Goal: Use online tool/utility: Utilize a website feature to perform a specific function

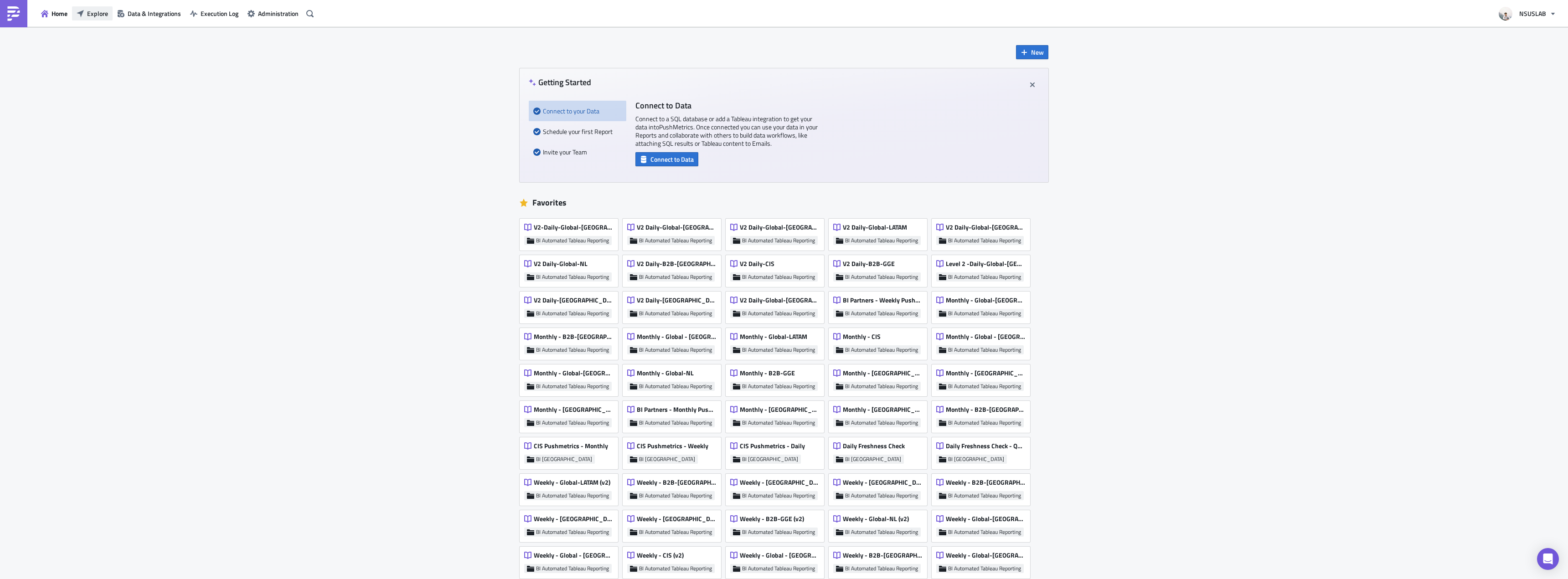
click at [82, 14] on icon "button" at bounding box center [80, 13] width 7 height 7
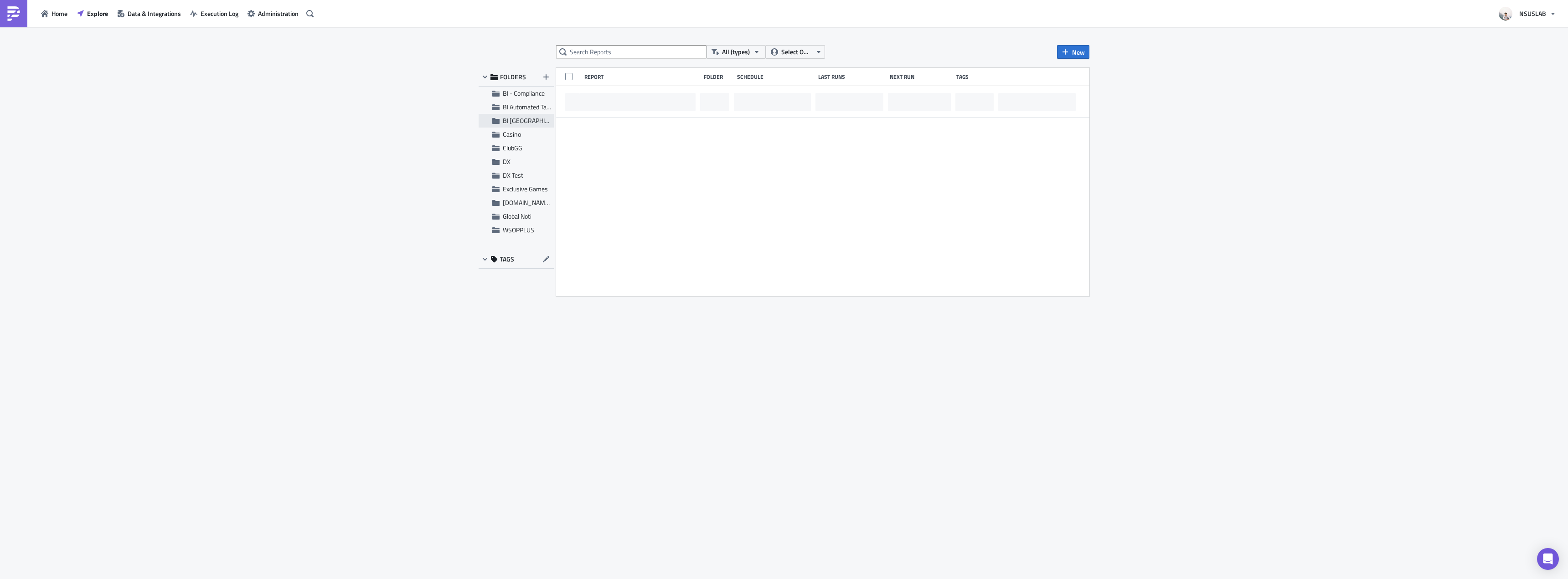
click at [524, 121] on span "BI [GEOGRAPHIC_DATA]" at bounding box center [536, 120] width 66 height 10
click at [613, 48] on input "text" at bounding box center [631, 52] width 150 height 13
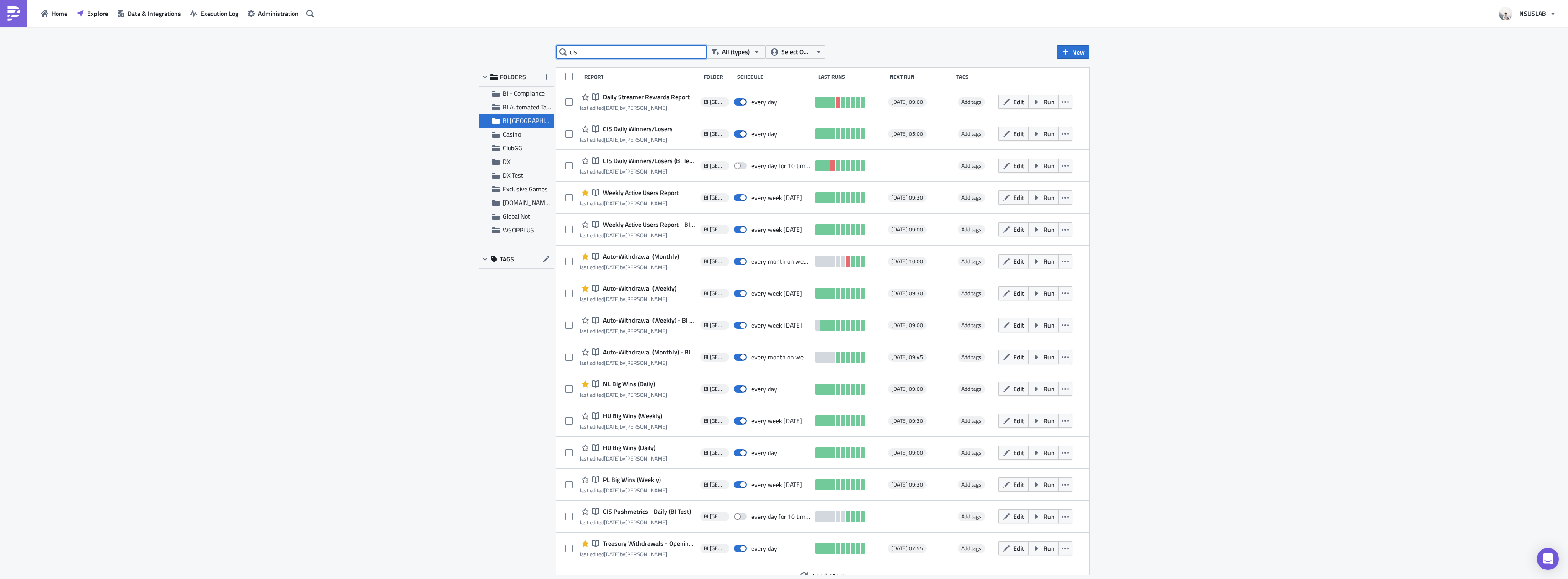
type input "cis"
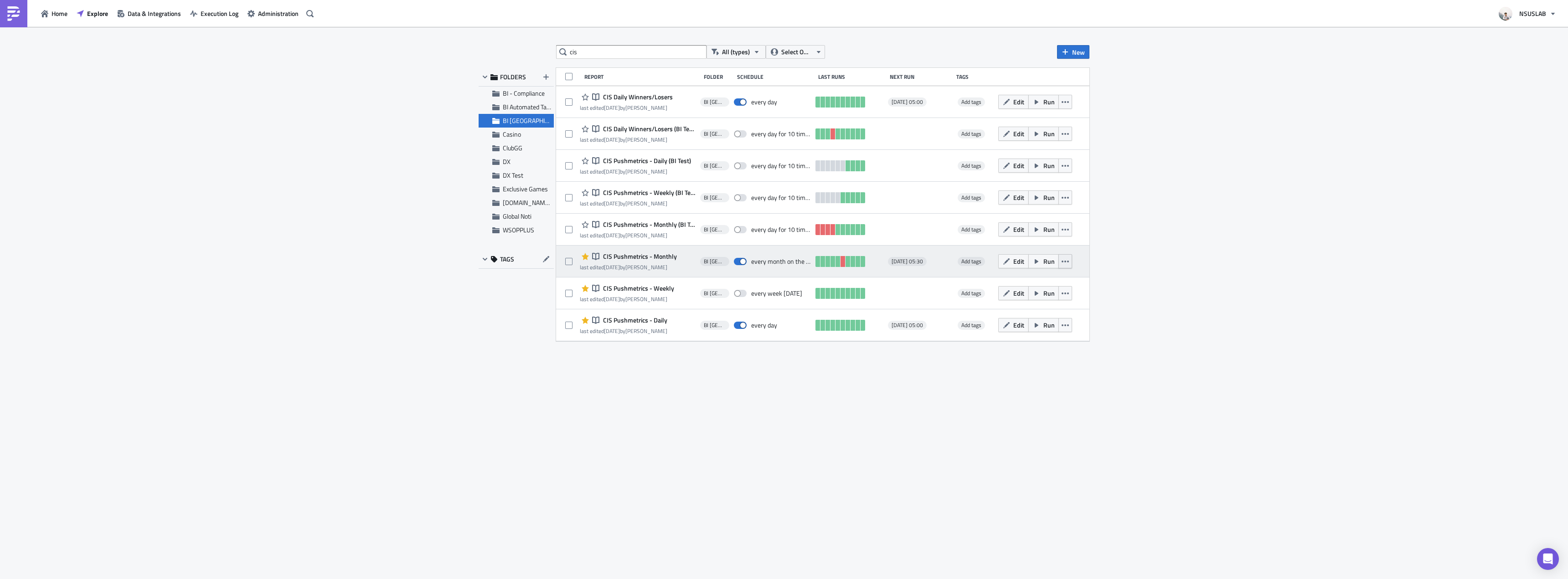
click at [1069, 262] on button "button" at bounding box center [1065, 261] width 13 height 14
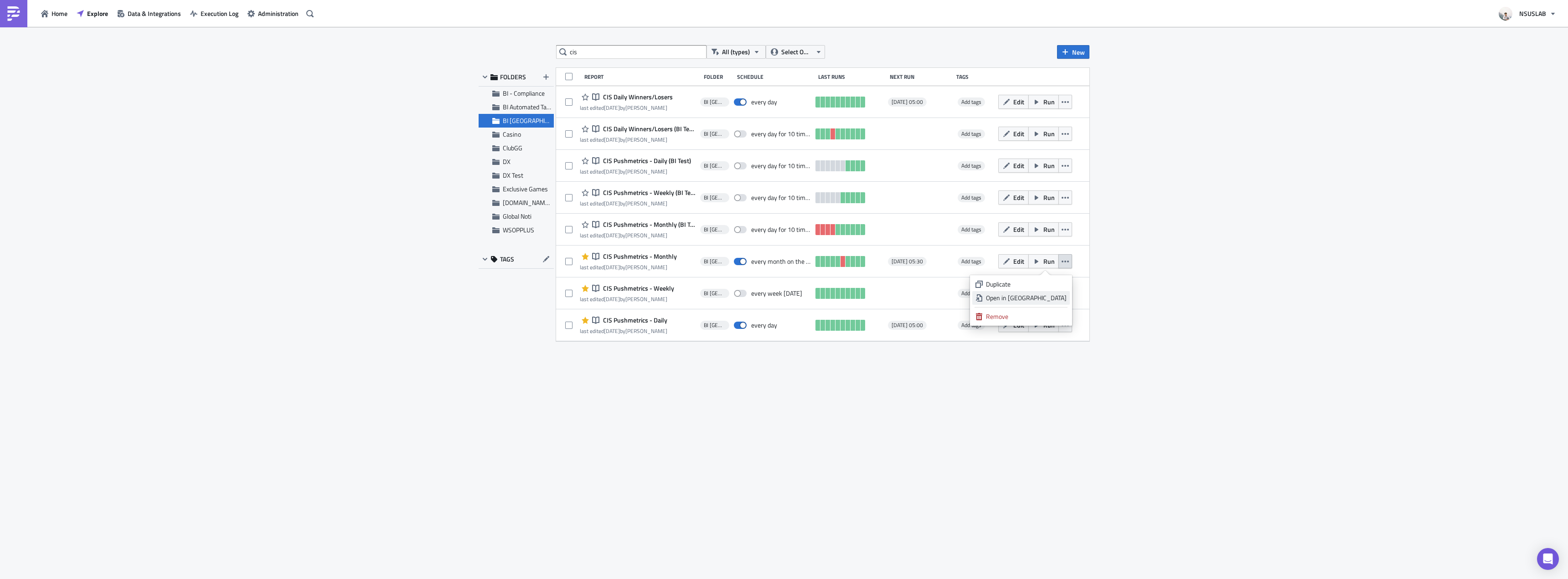
click at [1055, 296] on div "Open in New Tab" at bounding box center [1026, 297] width 81 height 9
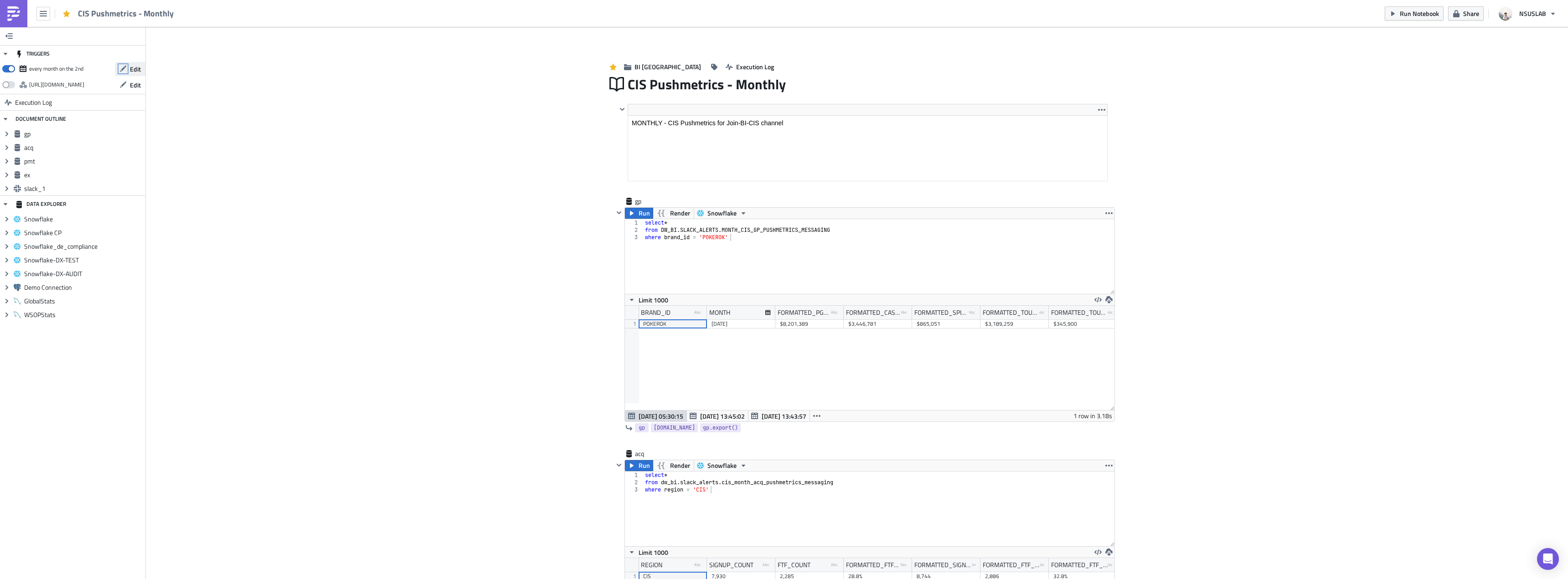
click at [122, 71] on icon "button" at bounding box center [123, 69] width 6 height 6
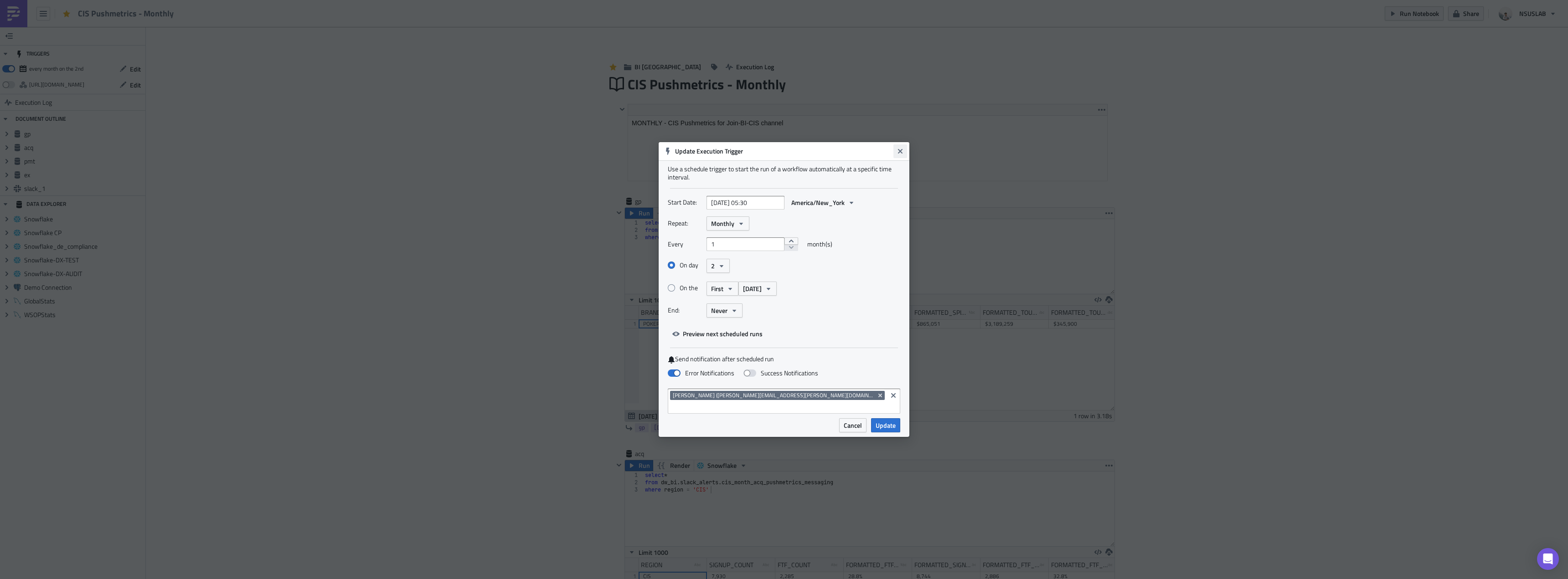
click at [897, 155] on icon "Close" at bounding box center [900, 151] width 7 height 7
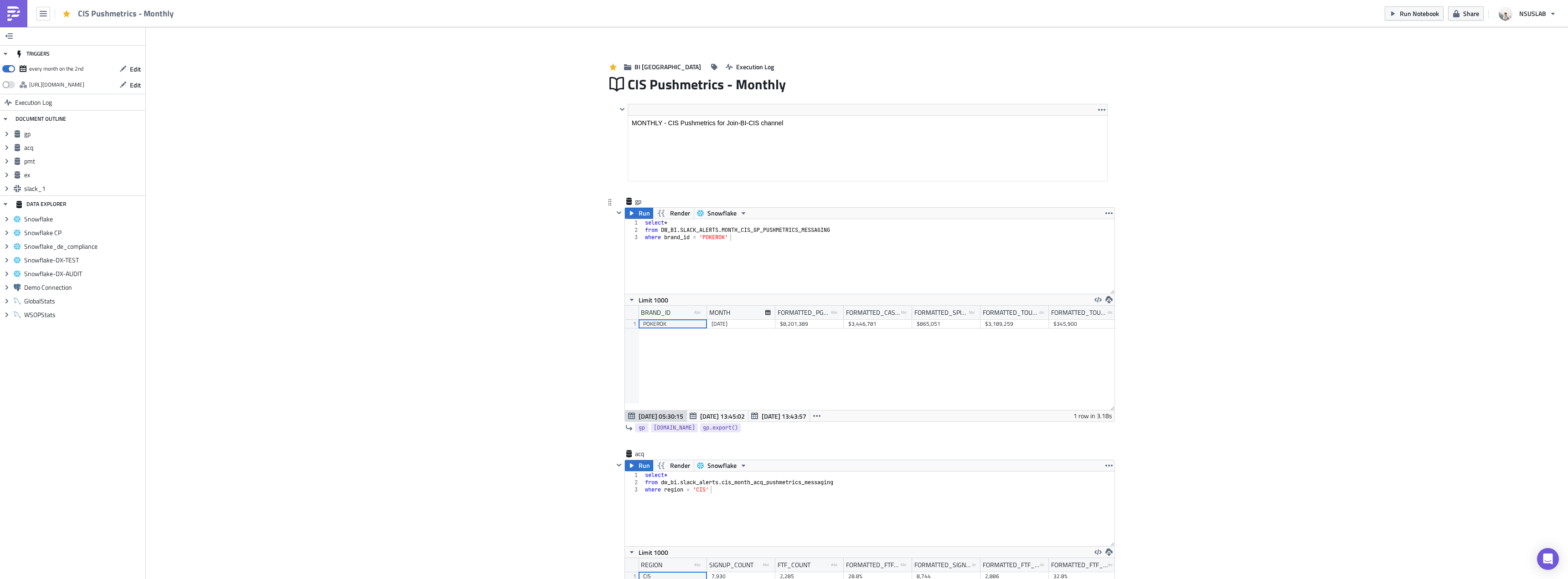
click at [721, 227] on div "select * from DW_BI . SLACK_ALERTS . MONTH_CIS_GP_PUSHMETRICS_MESSAGING where b…" at bounding box center [879, 263] width 471 height 89
click at [632, 217] on button "Run" at bounding box center [639, 213] width 28 height 11
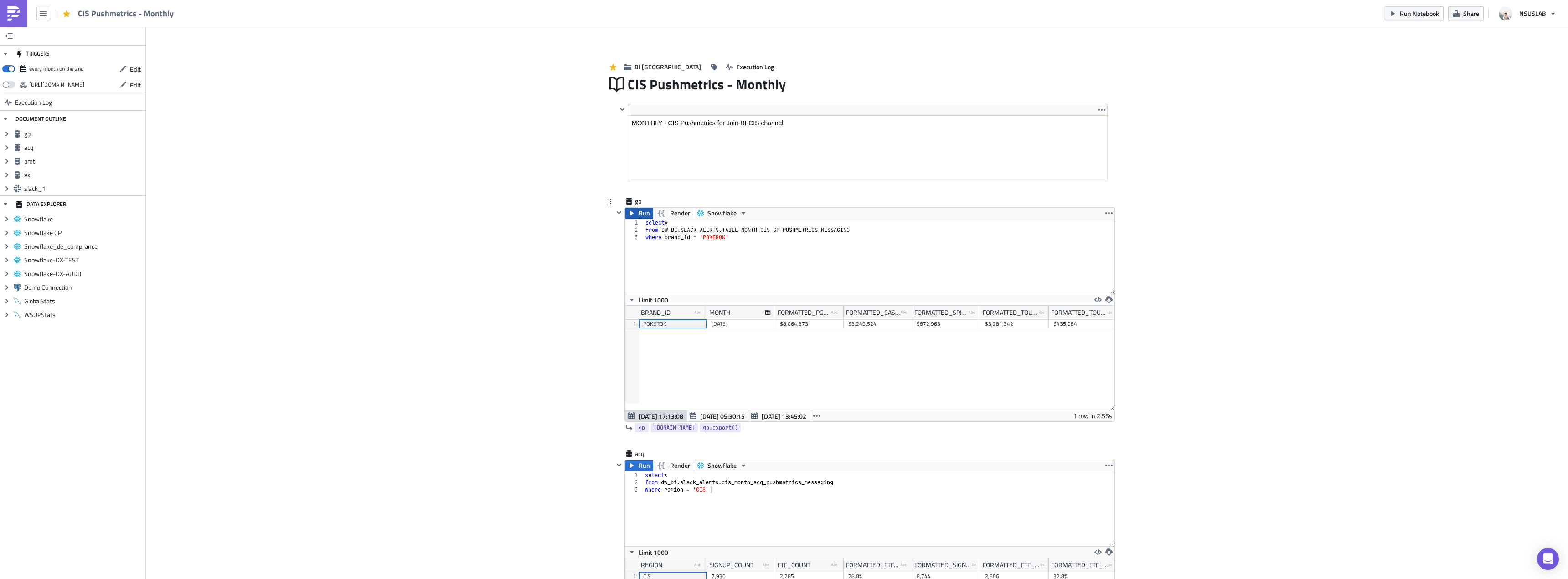
click at [633, 215] on button "Run" at bounding box center [639, 213] width 28 height 11
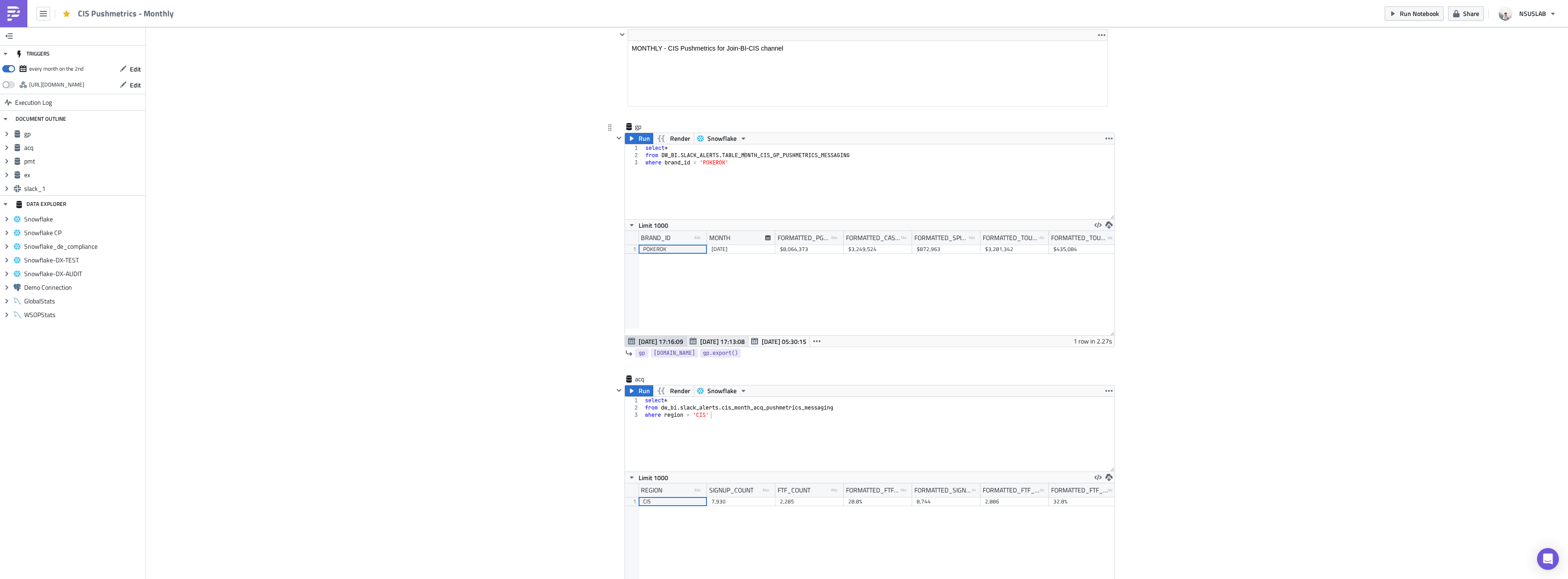
scroll to position [0, 0]
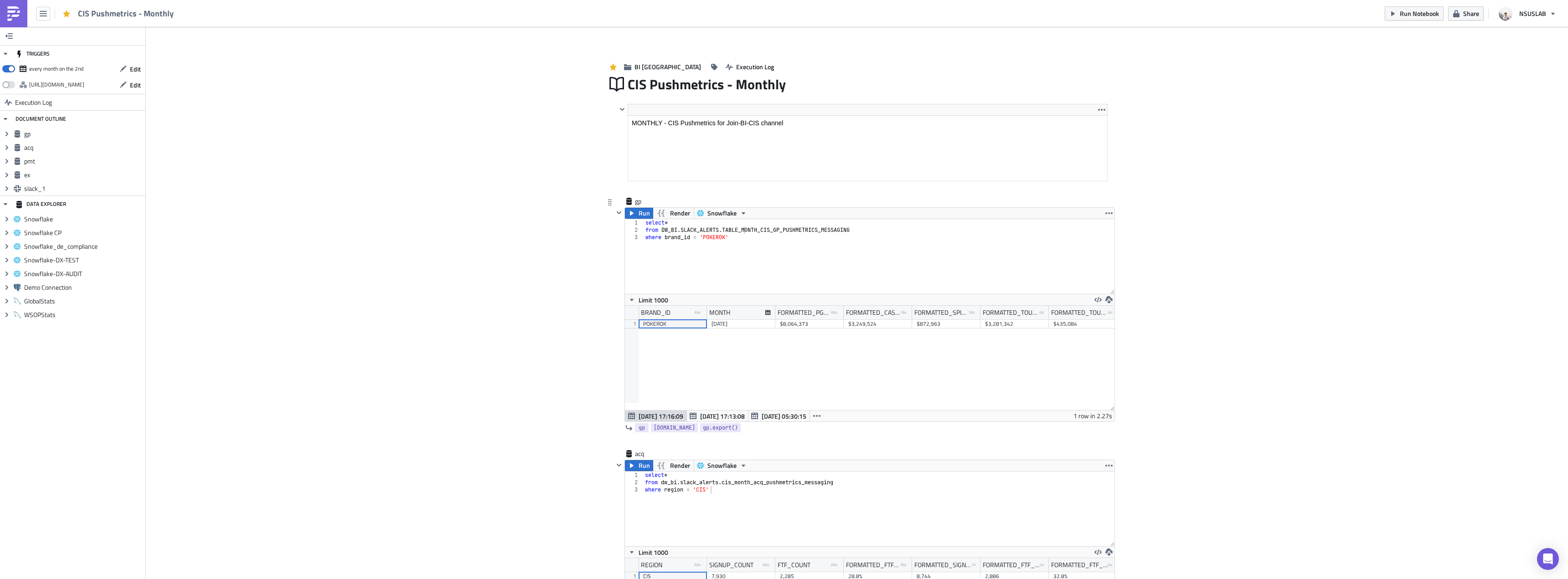
type textarea "where brand_id = 'POKEROK'"
click at [783, 255] on div "select * from DW_BI . SLACK_ALERTS . TABLE_MONTH_CIS_GP_PUSHMETRICS_MESSAGING w…" at bounding box center [879, 263] width 471 height 89
